Goal: Browse casually

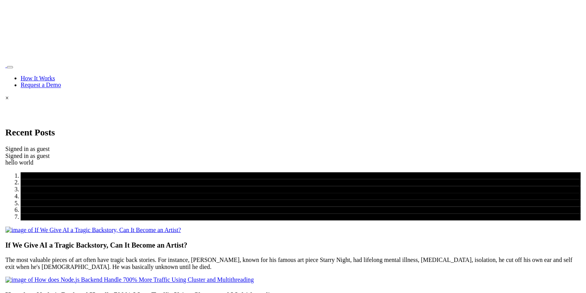
scroll to position [5, 0]
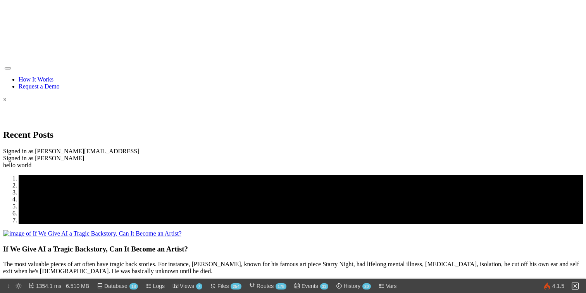
scroll to position [5, 0]
